Goal: Task Accomplishment & Management: Use online tool/utility

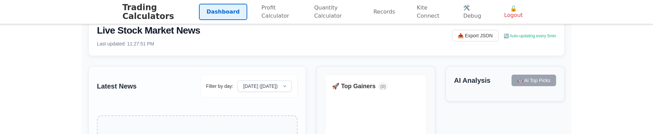
scroll to position [14, 0]
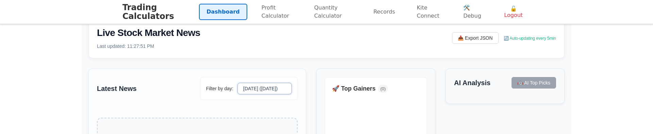
click at [276, 89] on select "[DATE] ([DATE])" at bounding box center [264, 89] width 54 height 12
